Goal: Find specific page/section: Find specific page/section

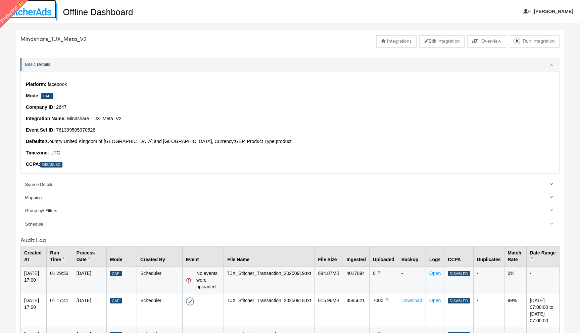
click at [33, 13] on img at bounding box center [28, 11] width 46 height 7
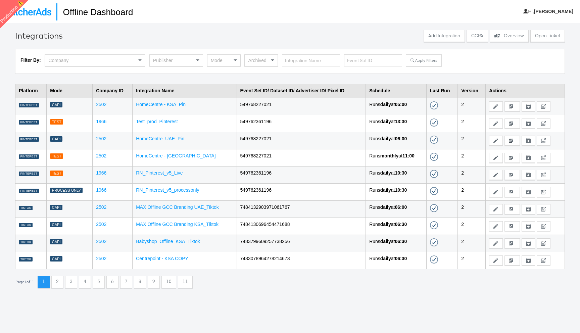
click at [165, 63] on div "Publisher" at bounding box center [176, 60] width 53 height 11
click at [412, 63] on button "Apply Filters" at bounding box center [424, 60] width 36 height 12
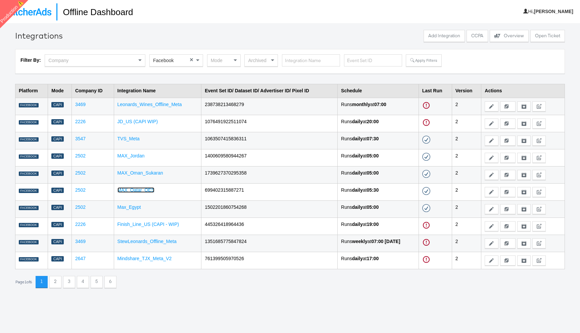
click at [129, 190] on link "MAX_Qatar_OES" at bounding box center [136, 189] width 37 height 5
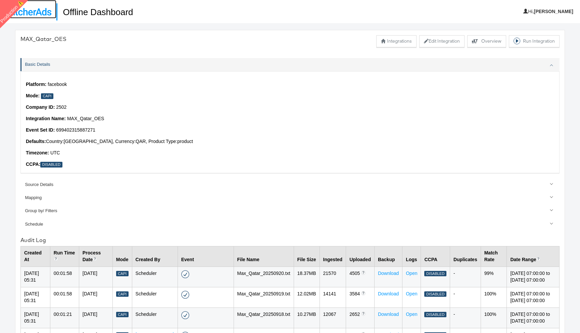
click at [32, 11] on img at bounding box center [28, 11] width 46 height 7
